Goal: Find contact information

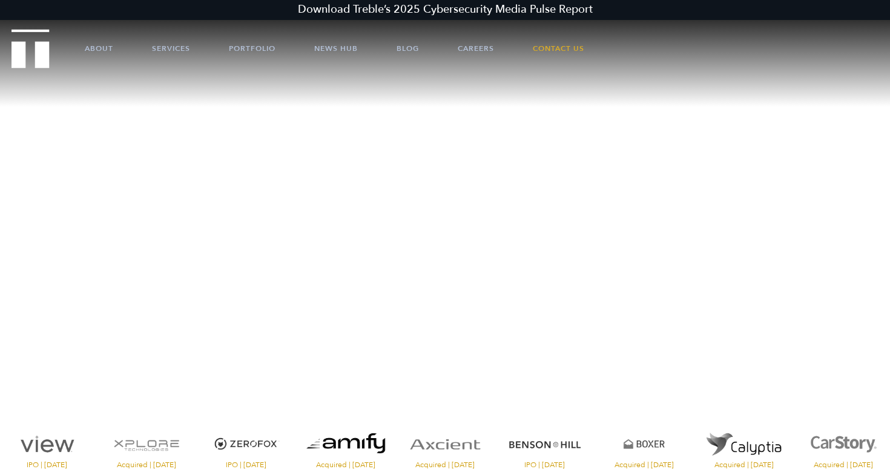
click at [471, 48] on link "Careers" at bounding box center [476, 48] width 36 height 36
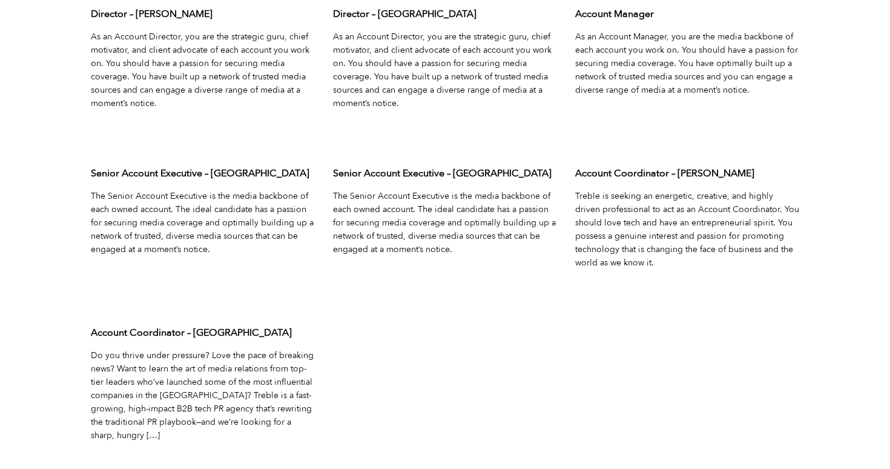
scroll to position [4057, 0]
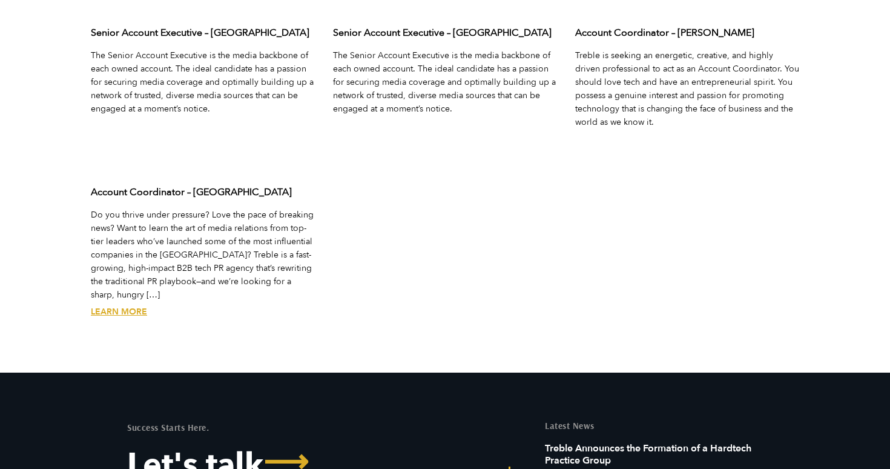
click at [119, 306] on link "Learn More" at bounding box center [119, 312] width 56 height 12
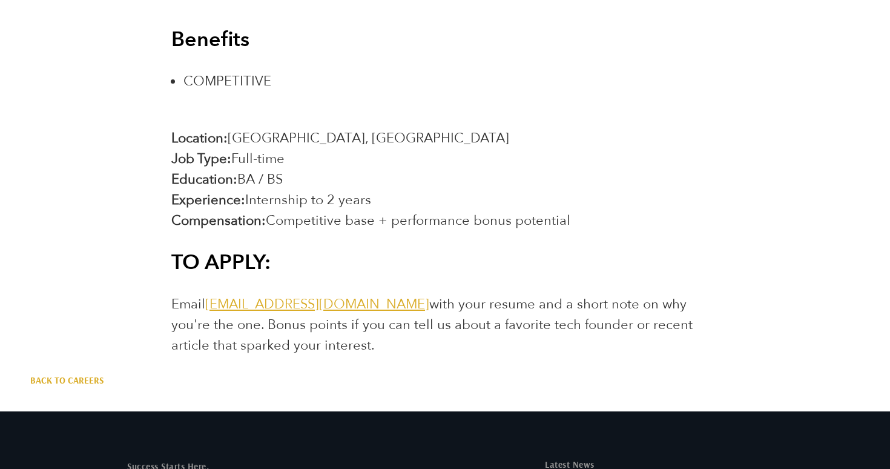
scroll to position [2126, 0]
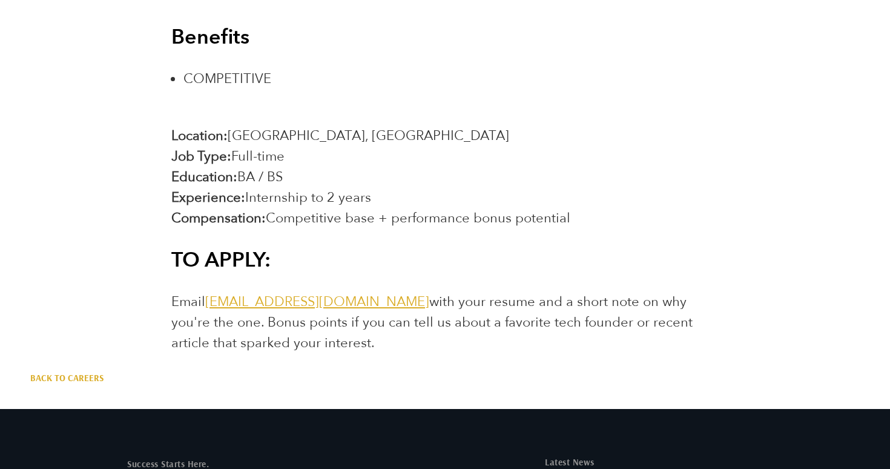
click at [282, 303] on link "[EMAIL_ADDRESS][DOMAIN_NAME]" at bounding box center [317, 302] width 224 height 18
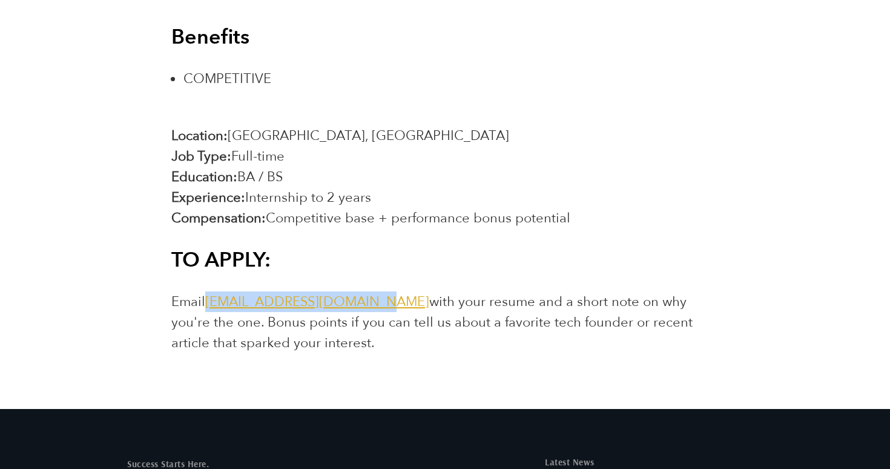
drag, startPoint x: 206, startPoint y: 302, endPoint x: 371, endPoint y: 305, distance: 164.8
click at [371, 305] on span "Email jointheteam@treblepr.com with your resume and a short note on why you're …" at bounding box center [432, 322] width 522 height 59
